Goal: Find specific page/section: Find specific page/section

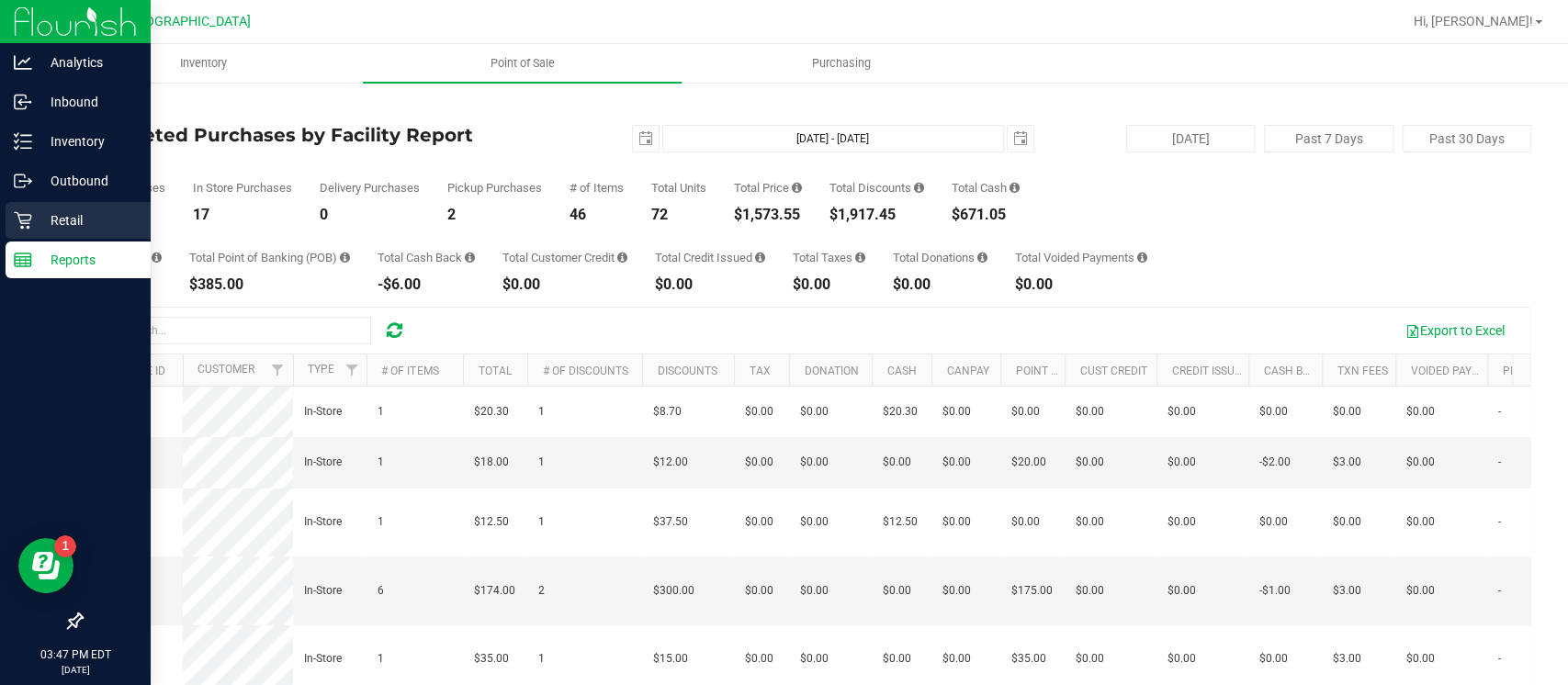
click at [27, 216] on icon at bounding box center [22, 220] width 19 height 19
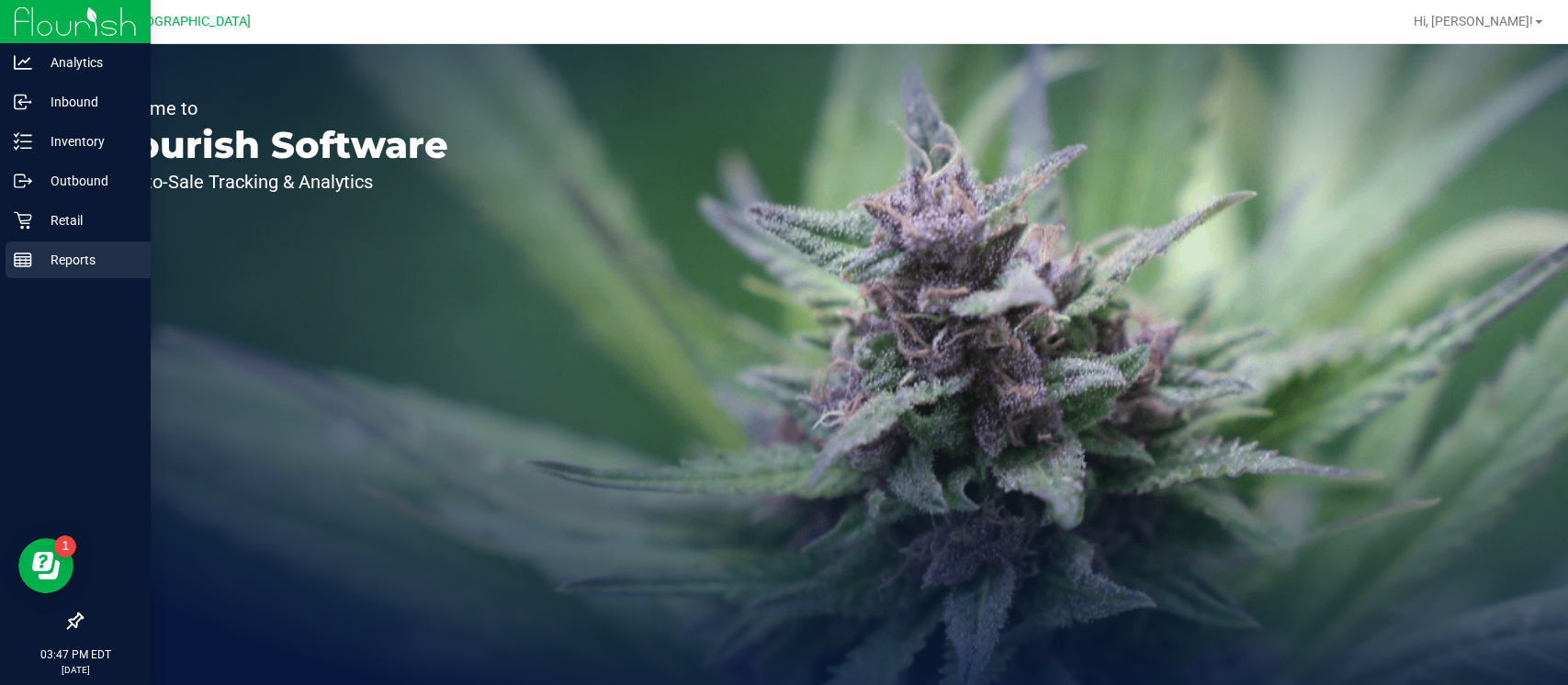
click at [43, 263] on p "Reports" at bounding box center [87, 259] width 110 height 22
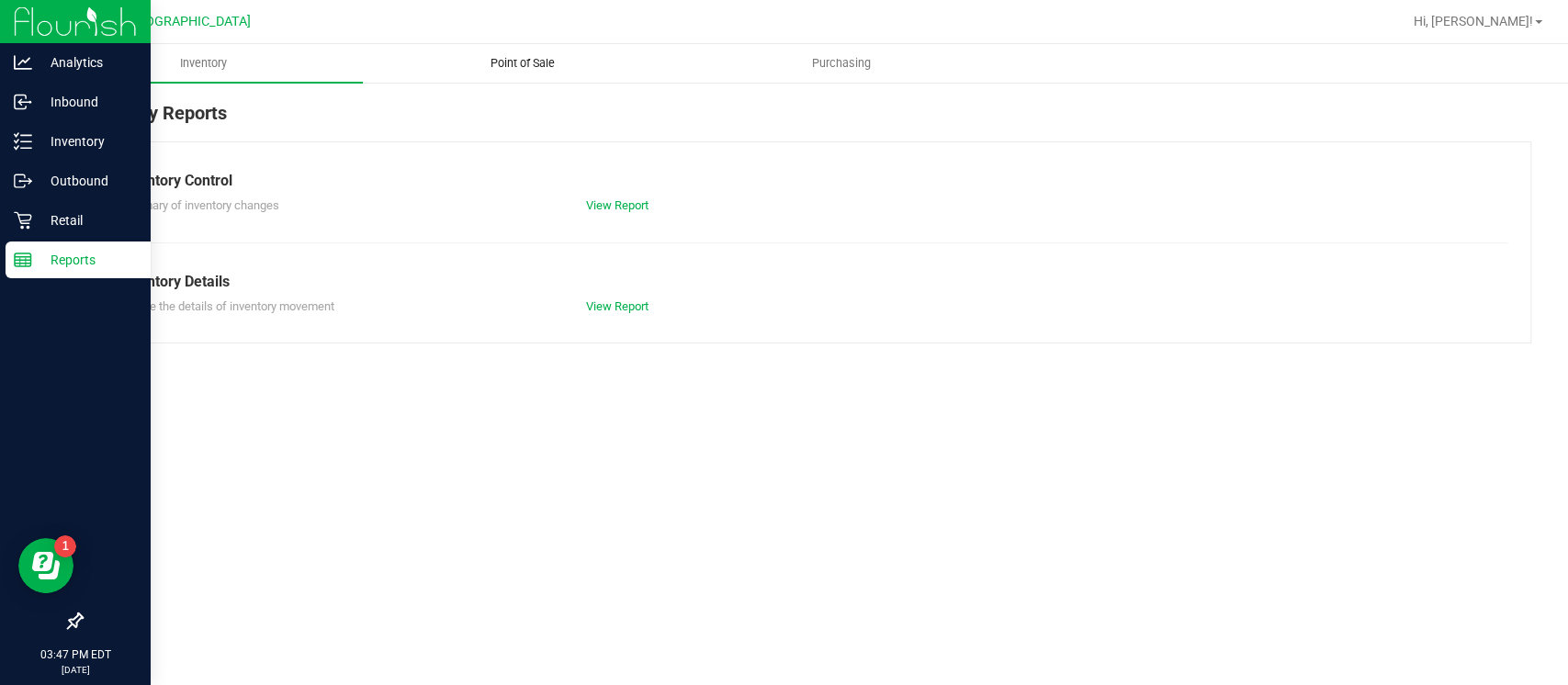
click at [517, 67] on span "Point of Sale" at bounding box center [522, 63] width 114 height 17
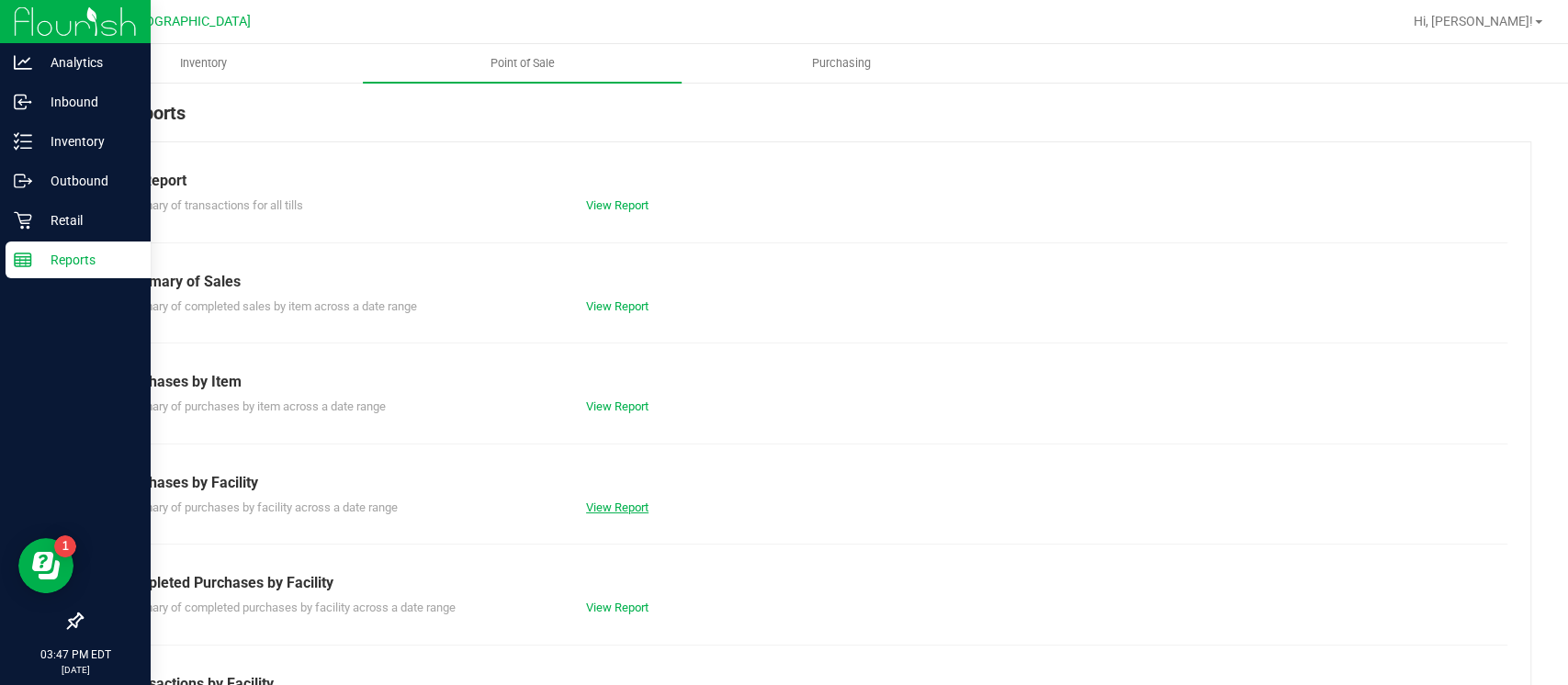
click at [630, 502] on link "View Report" at bounding box center [617, 508] width 62 height 14
